Goal: Find specific page/section: Find specific page/section

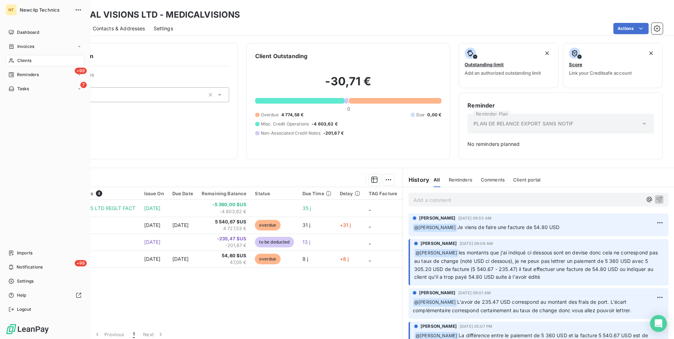
click at [18, 61] on span "Clients" at bounding box center [24, 60] width 14 height 6
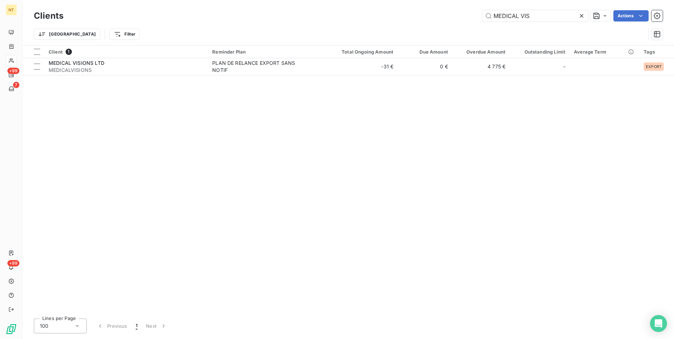
drag, startPoint x: 535, startPoint y: 17, endPoint x: 377, endPoint y: 5, distance: 157.6
click at [377, 5] on div "Clients MEDICAL VIS Actions Trier Filter" at bounding box center [348, 22] width 651 height 45
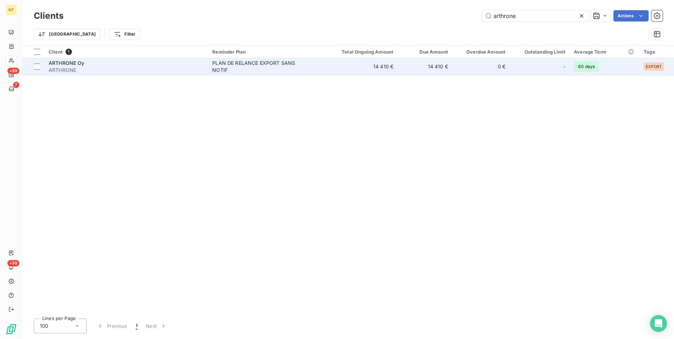
type input "arthrone"
click at [57, 66] on span "ARTHRONE Oy" at bounding box center [67, 63] width 36 height 6
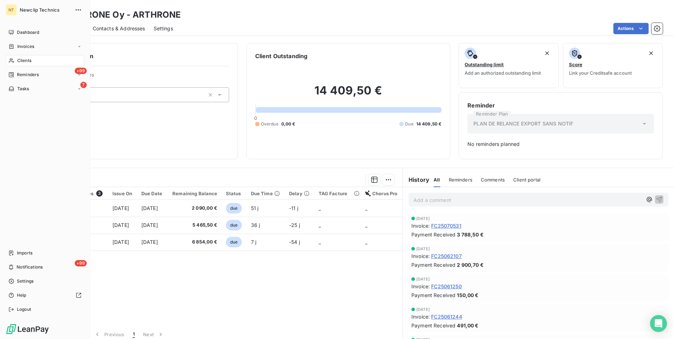
click at [23, 60] on span "Clients" at bounding box center [24, 60] width 14 height 6
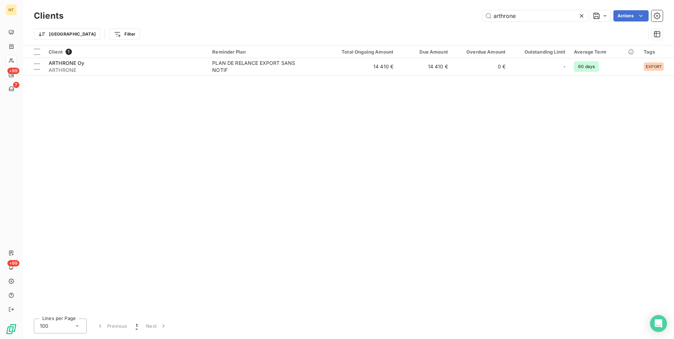
drag, startPoint x: 519, startPoint y: 17, endPoint x: 422, endPoint y: -2, distance: 99.0
click at [422, 0] on html "NT +99 7 +99 Clients arthrone Actions [GEOGRAPHIC_DATA] Filter Client 1 Reminde…" at bounding box center [337, 169] width 674 height 339
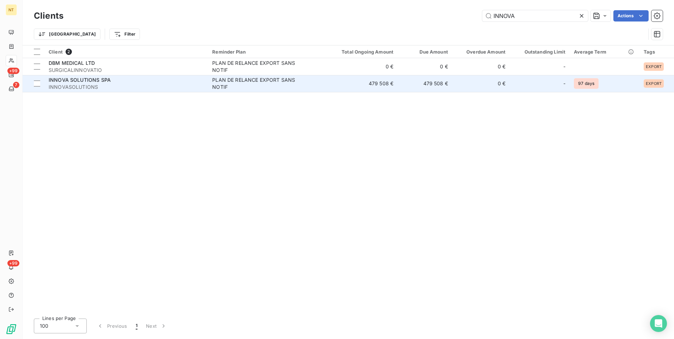
type input "INNOVA"
drag, startPoint x: 128, startPoint y: 80, endPoint x: 133, endPoint y: 81, distance: 5.3
click at [130, 80] on div "INNOVA SOLUTIONS SPA" at bounding box center [126, 79] width 155 height 7
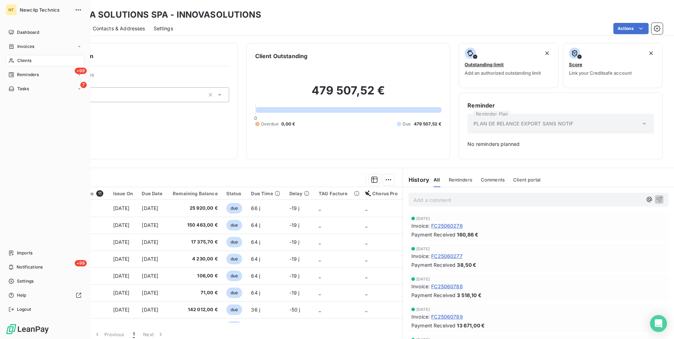
click at [16, 57] on div "Clients" at bounding box center [45, 60] width 79 height 11
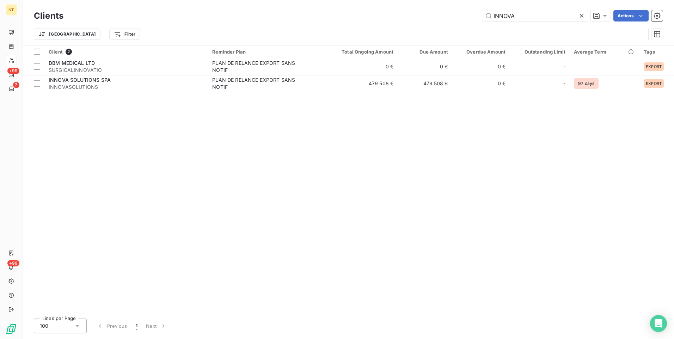
drag, startPoint x: 518, startPoint y: 16, endPoint x: 435, endPoint y: 15, distance: 82.8
click at [435, 15] on div "INNOVA Actions" at bounding box center [367, 15] width 591 height 11
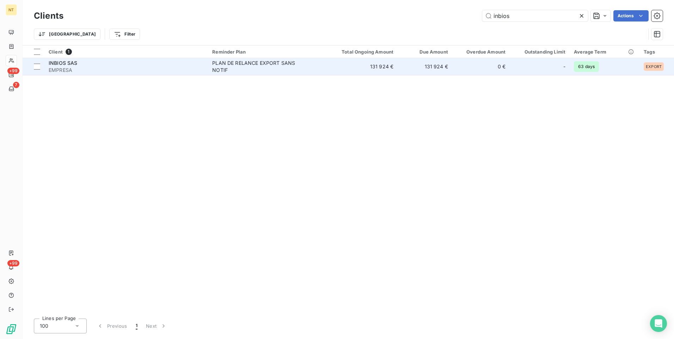
type input "inbios"
click at [160, 67] on span "EMPRESA" at bounding box center [126, 70] width 155 height 7
